Goal: Task Accomplishment & Management: Use online tool/utility

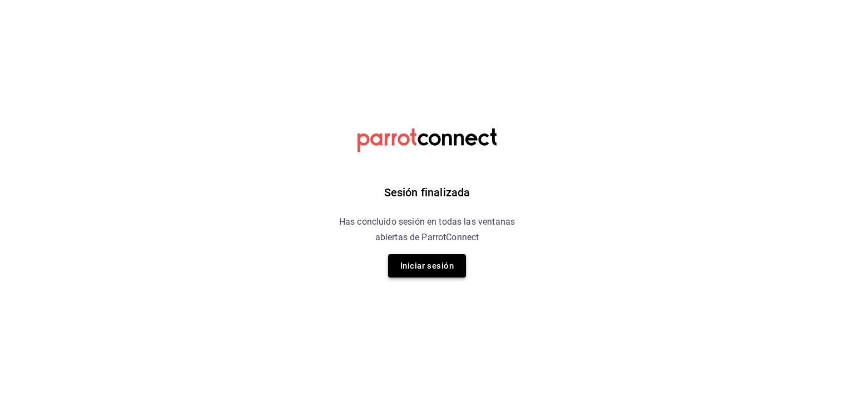
click at [430, 271] on button "Iniciar sesión" at bounding box center [427, 265] width 78 height 23
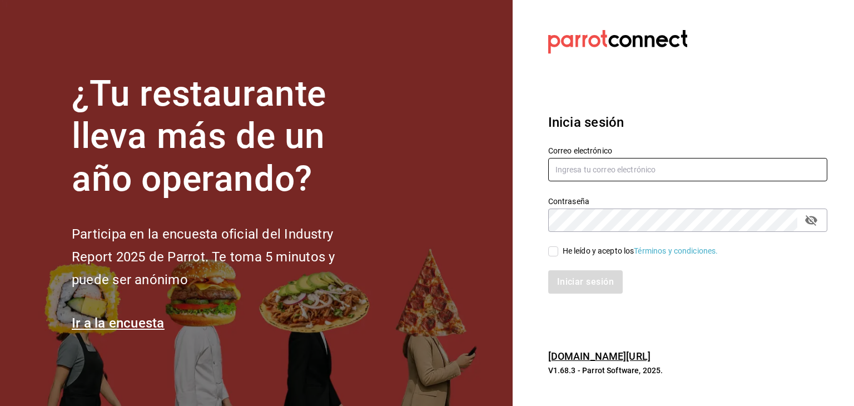
type input "[PERSON_NAME][EMAIL_ADDRESS][DOMAIN_NAME]"
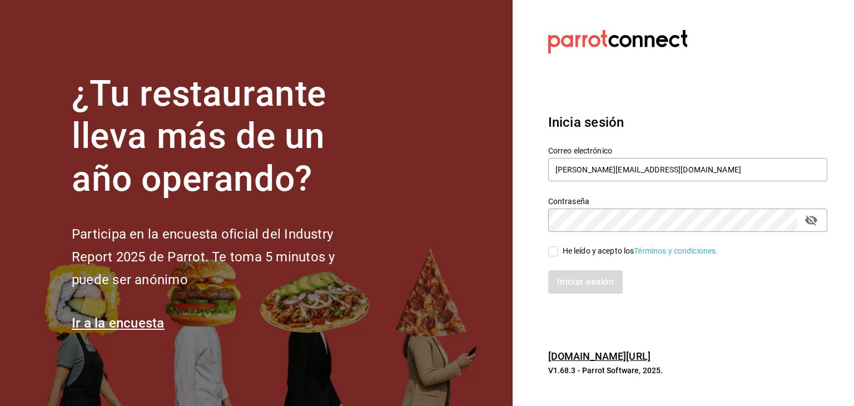
click at [553, 253] on input "He leído y acepto los Términos y condiciones." at bounding box center [553, 251] width 10 height 10
checkbox input "true"
click at [568, 286] on button "Iniciar sesión" at bounding box center [586, 281] width 76 height 23
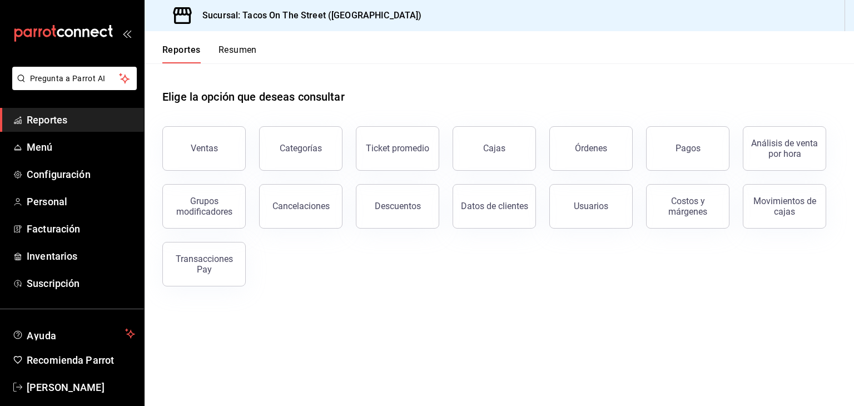
click at [232, 51] on button "Resumen" at bounding box center [238, 53] width 38 height 19
